Goal: Transaction & Acquisition: Obtain resource

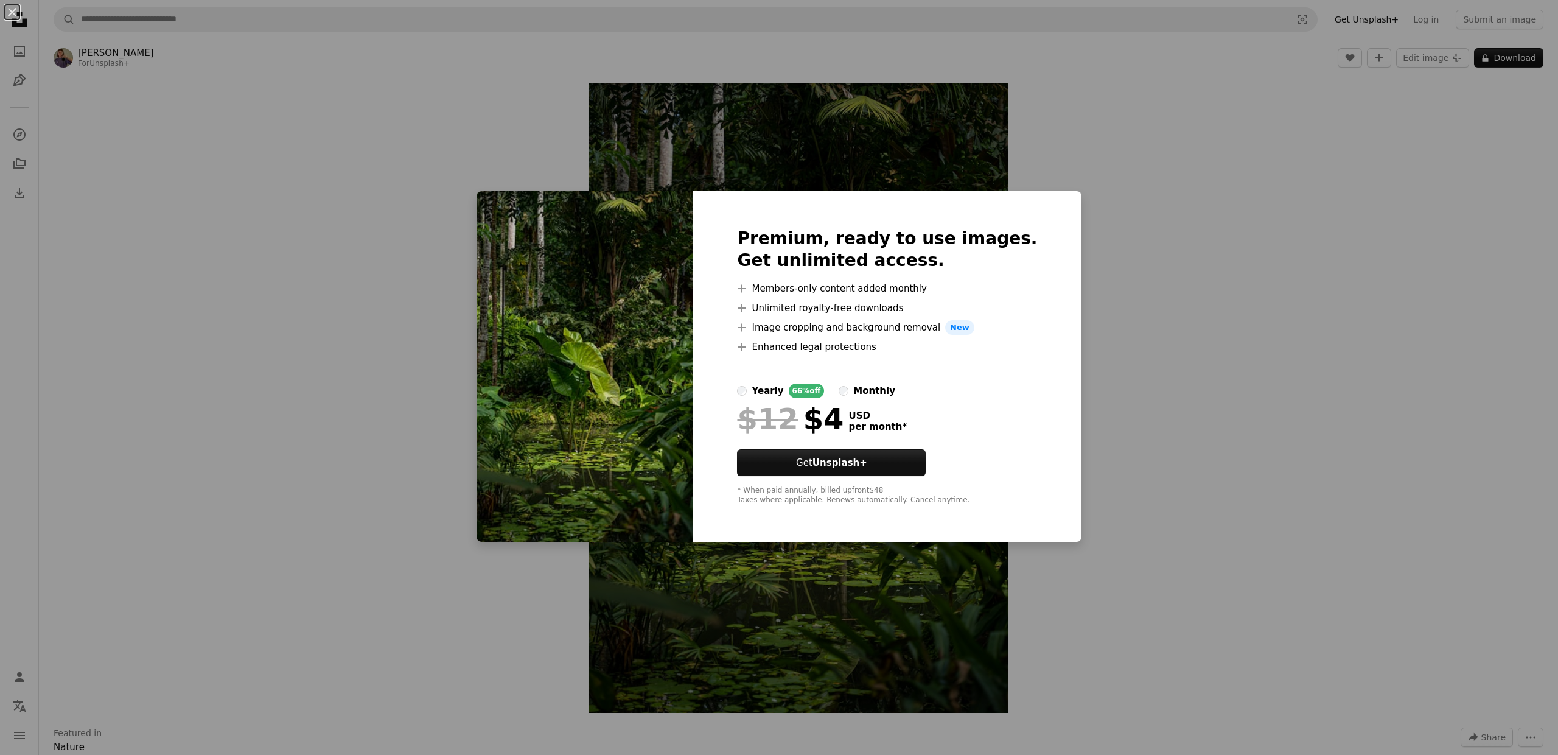
click at [1078, 195] on div "An X shape Premium, ready to use images. Get unlimited access. A plus sign Memb…" at bounding box center [779, 377] width 1558 height 755
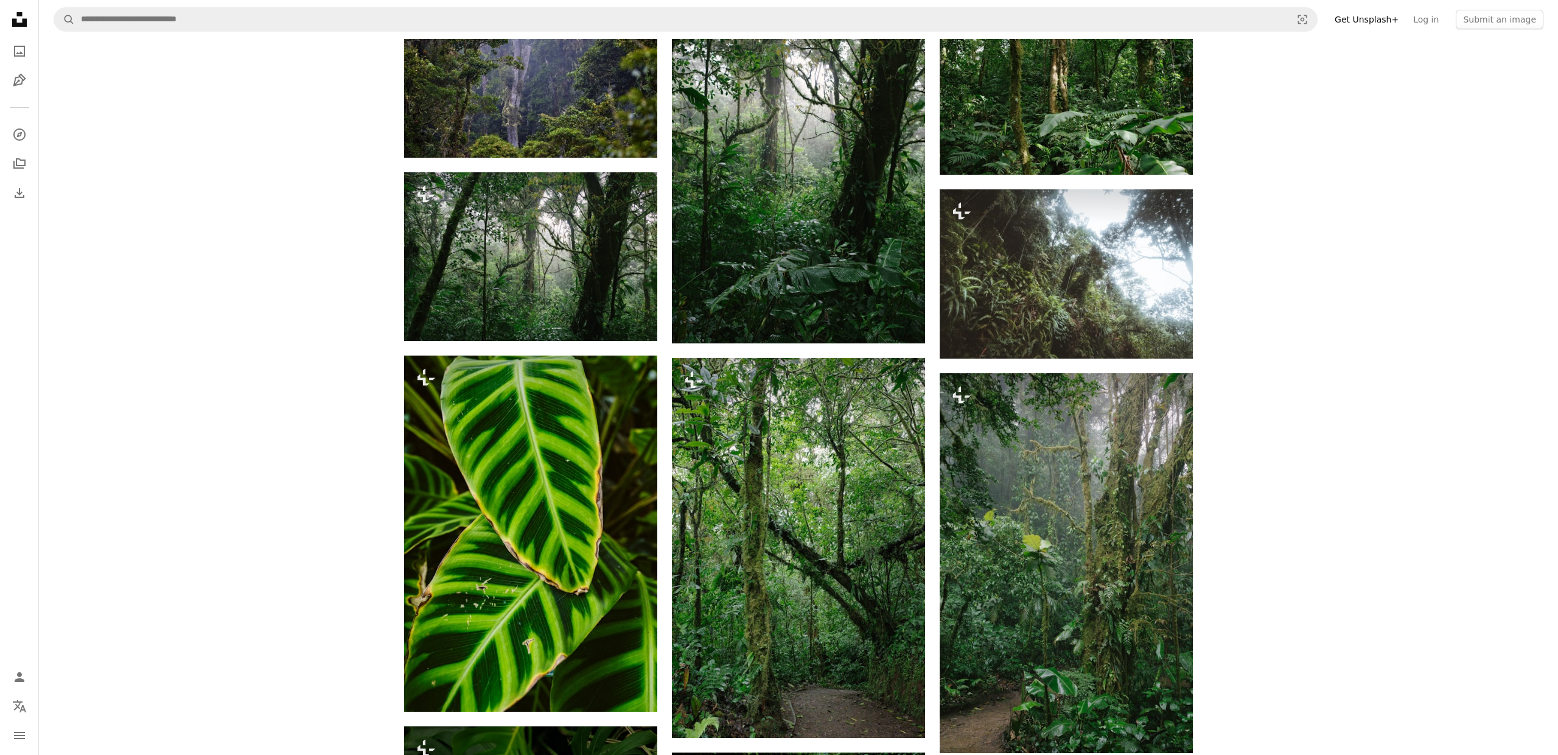
scroll to position [2840, 0]
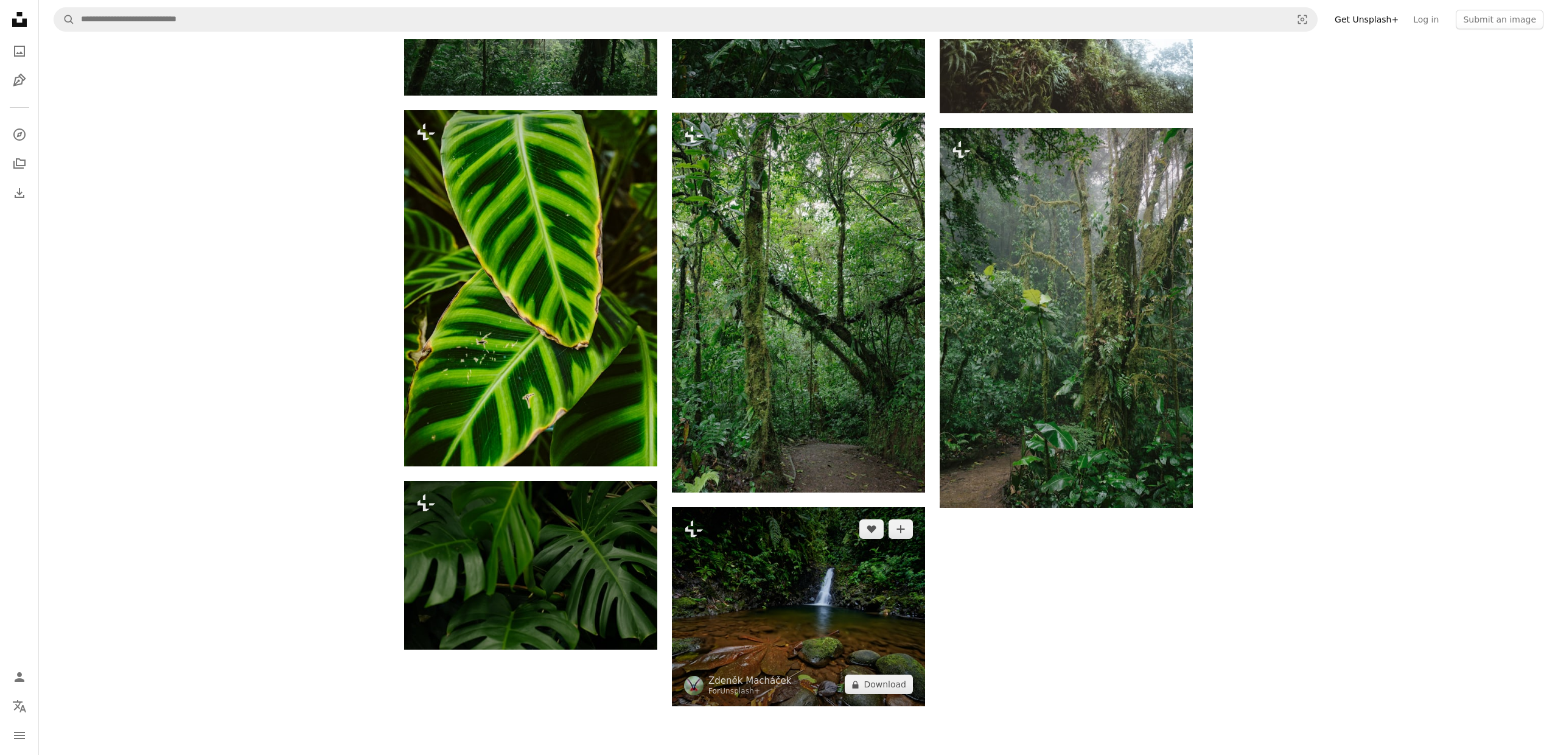
click at [875, 587] on img at bounding box center [798, 606] width 253 height 199
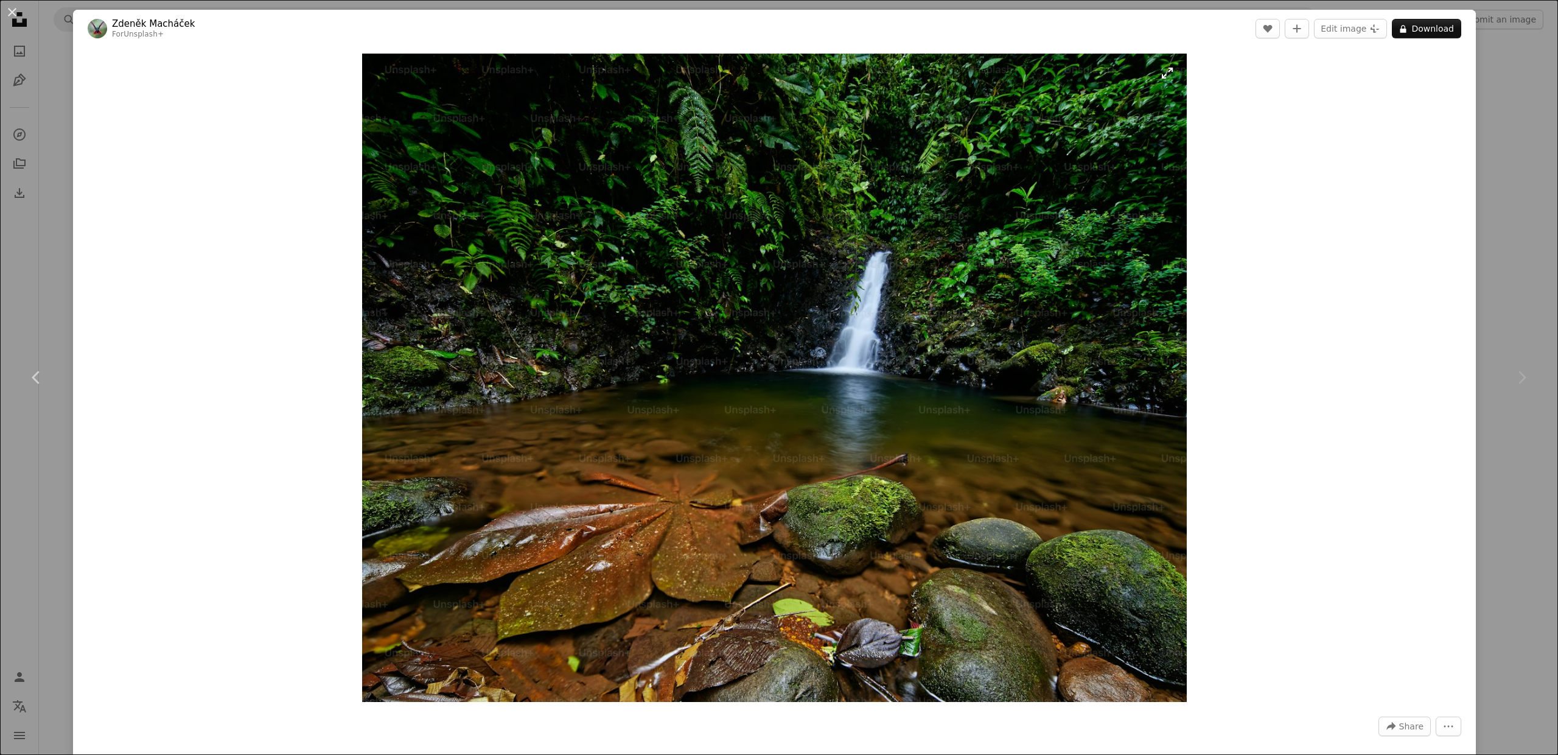
click at [834, 416] on img "Zoom in on this image" at bounding box center [774, 378] width 825 height 648
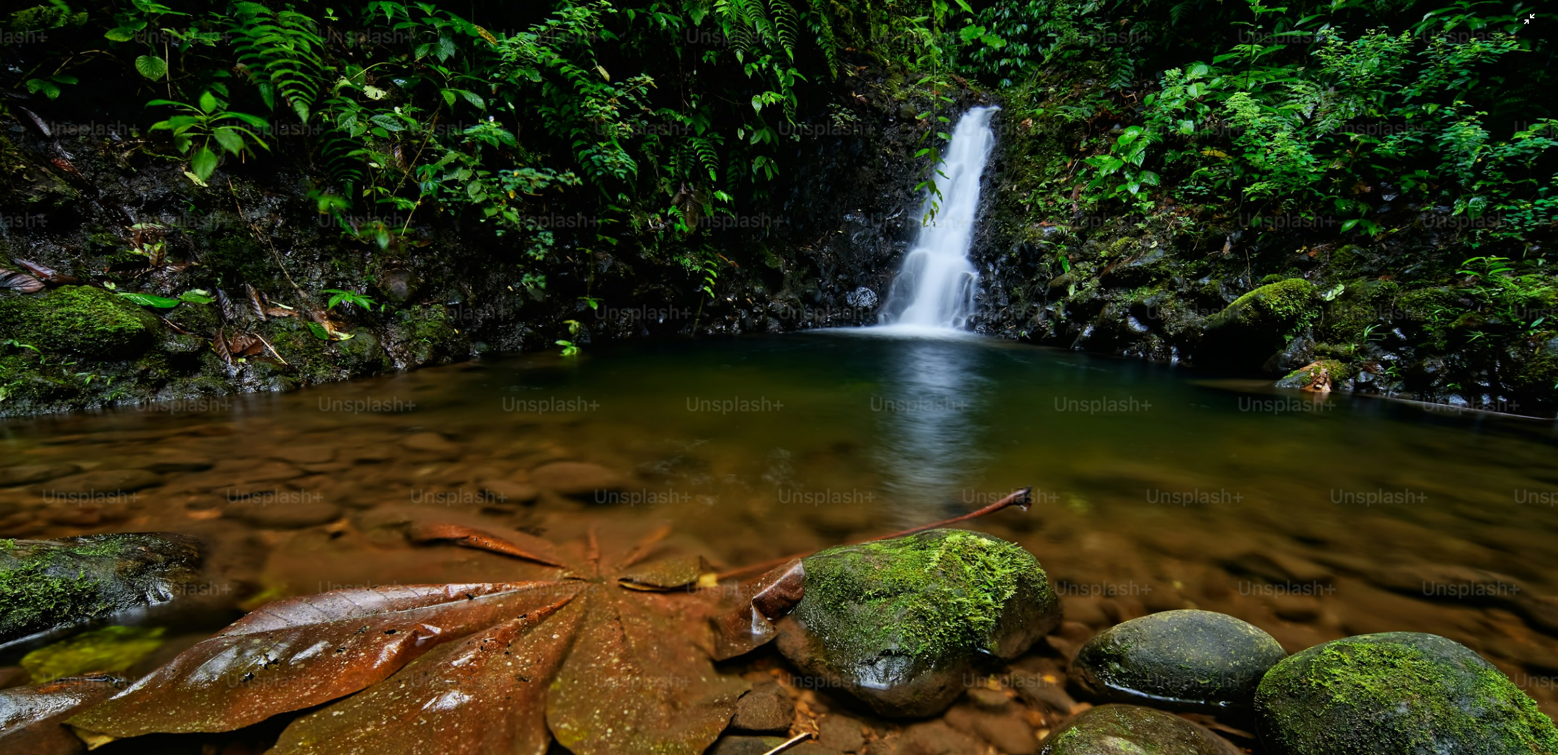
scroll to position [132, 0]
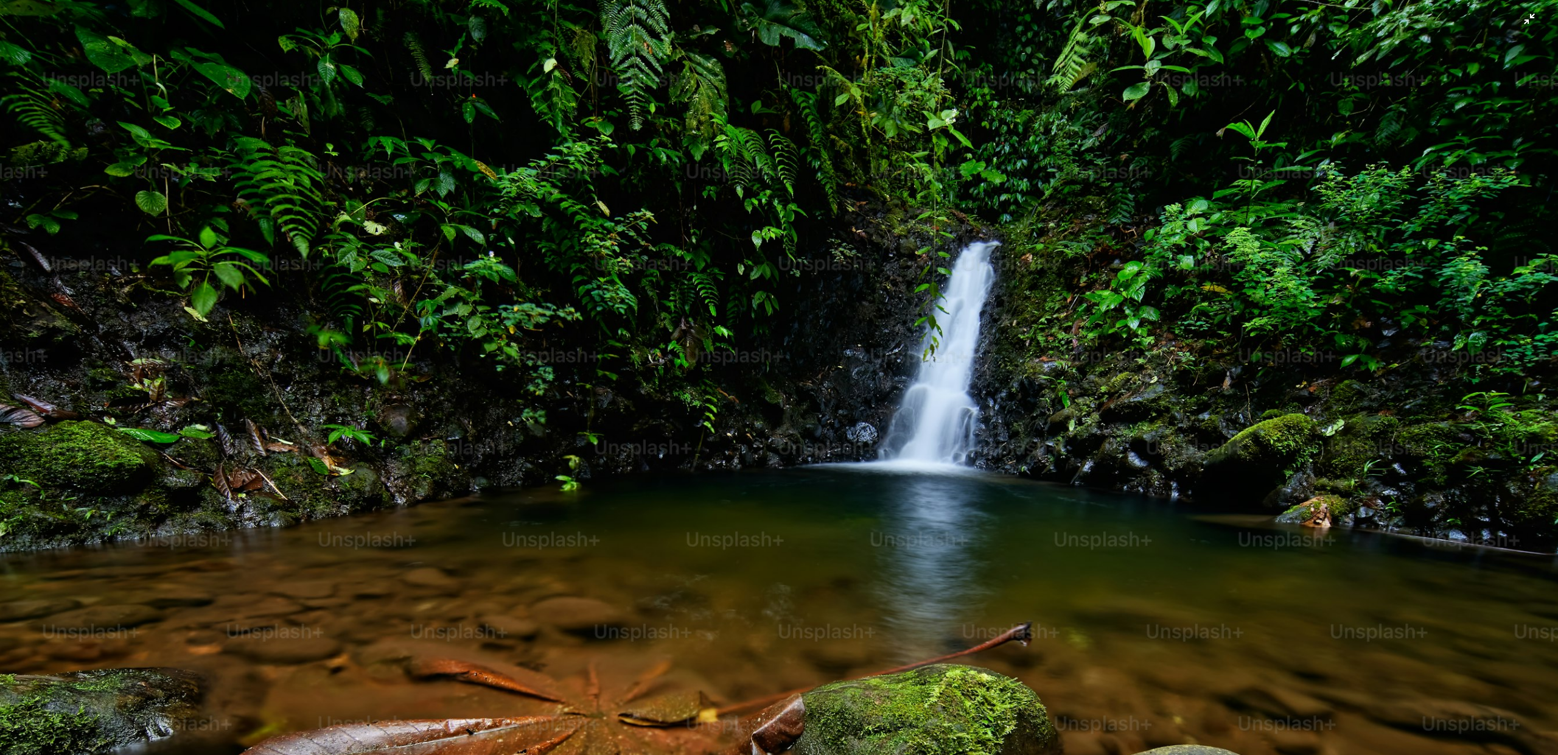
click at [769, 206] on img "Zoom out on this image" at bounding box center [778, 479] width 1559 height 1225
